Goal: Find specific page/section: Find specific page/section

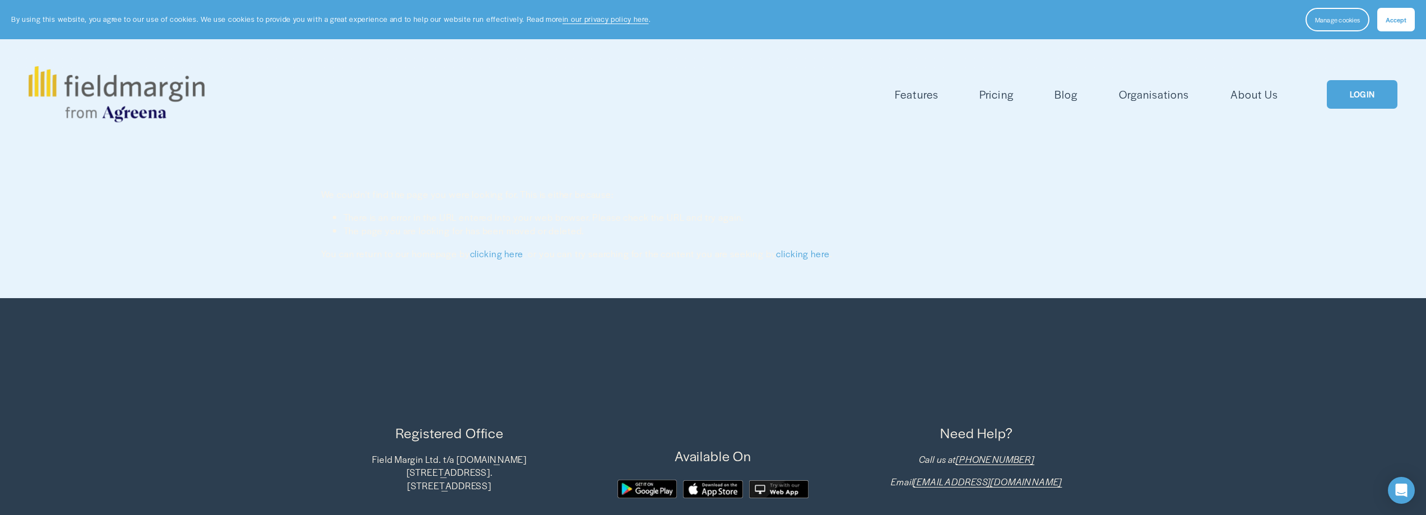
click at [1363, 99] on link "LOGIN" at bounding box center [1362, 94] width 71 height 29
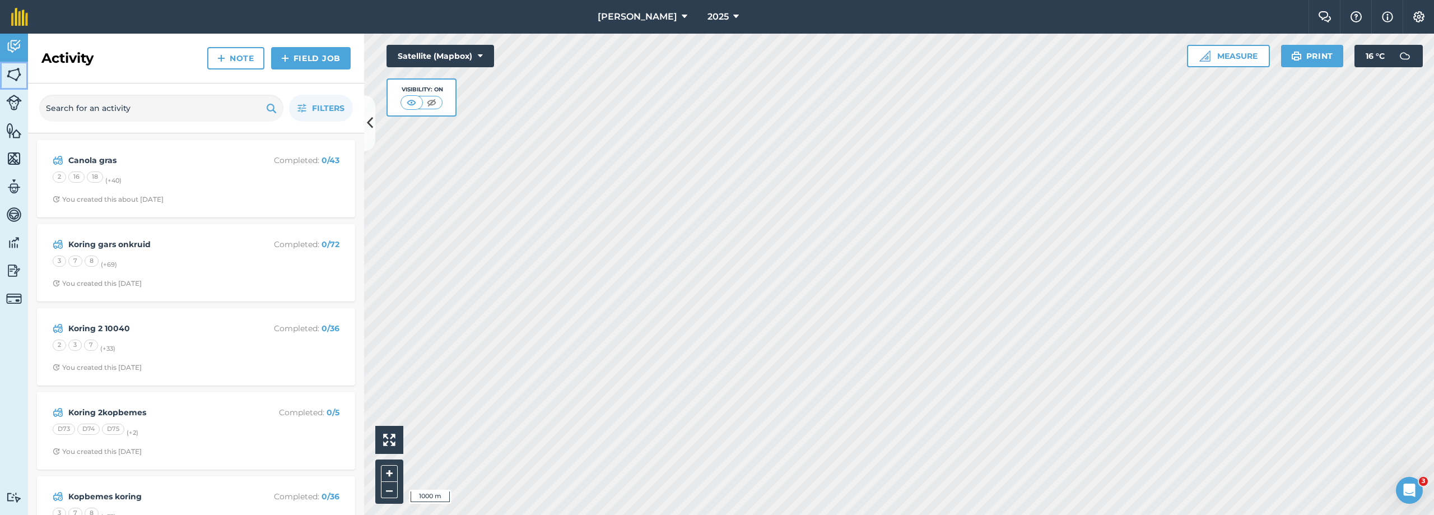
click at [16, 72] on img at bounding box center [14, 74] width 16 height 17
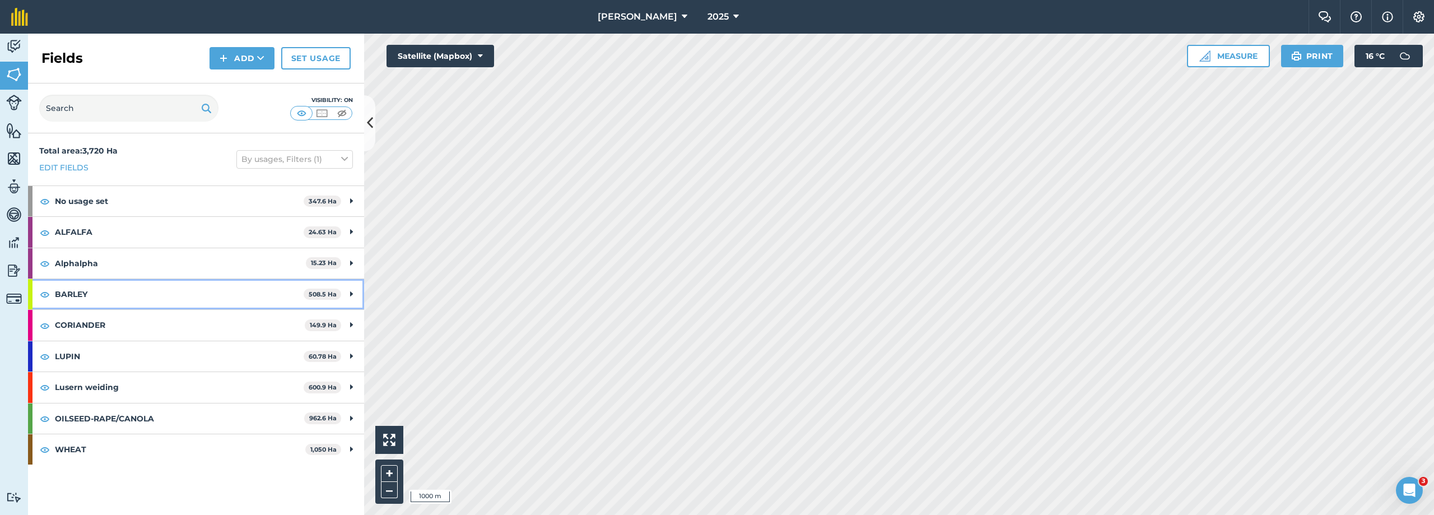
click at [231, 296] on strong "BARLEY" at bounding box center [179, 294] width 249 height 30
